Goal: Navigation & Orientation: Find specific page/section

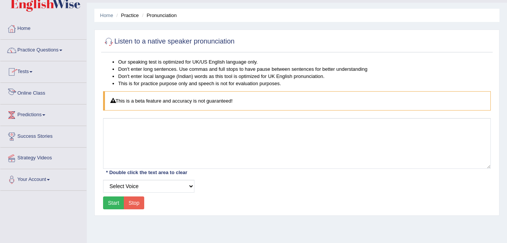
click at [38, 90] on link "Online Class" at bounding box center [43, 92] width 86 height 19
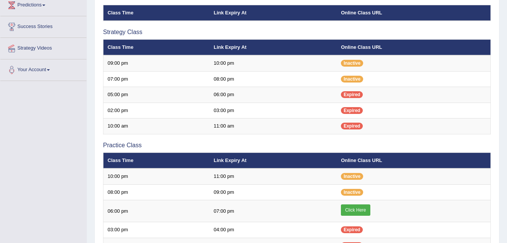
scroll to position [127, 0]
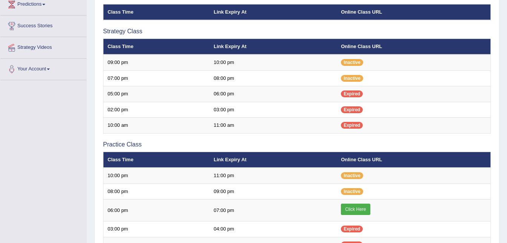
scroll to position [130, 0]
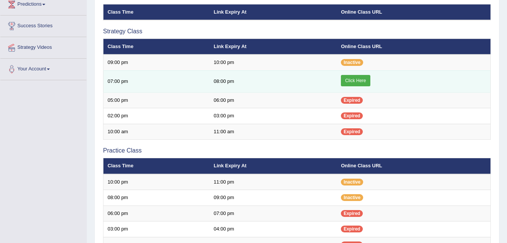
click at [360, 81] on link "Click Here" at bounding box center [355, 80] width 29 height 11
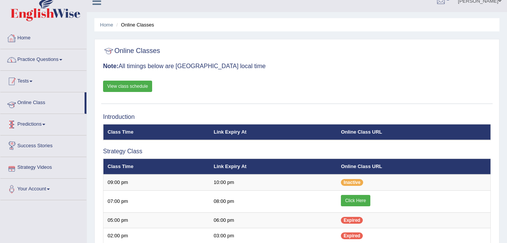
scroll to position [7, 0]
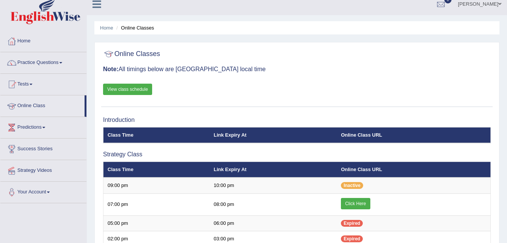
click at [32, 104] on link "Online Class" at bounding box center [42, 104] width 84 height 19
